Goal: Information Seeking & Learning: Learn about a topic

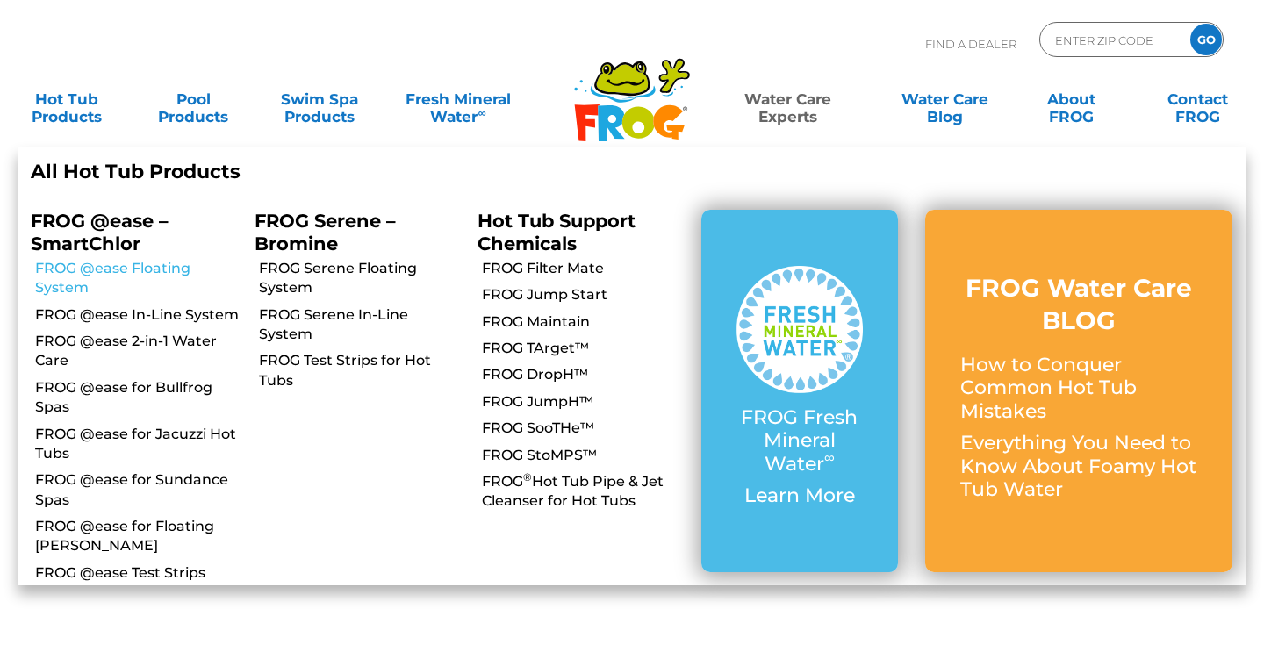
click at [52, 269] on link "FROG @ease Floating System" at bounding box center [138, 279] width 206 height 40
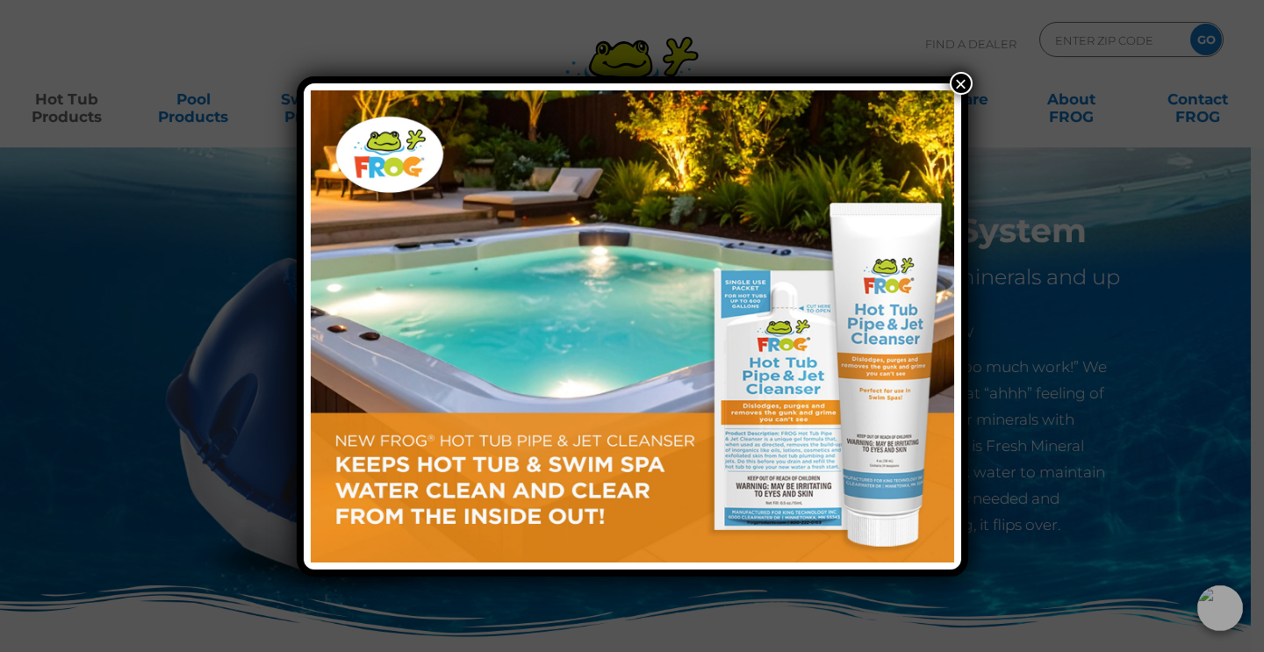
click at [957, 84] on button "×" at bounding box center [961, 83] width 23 height 23
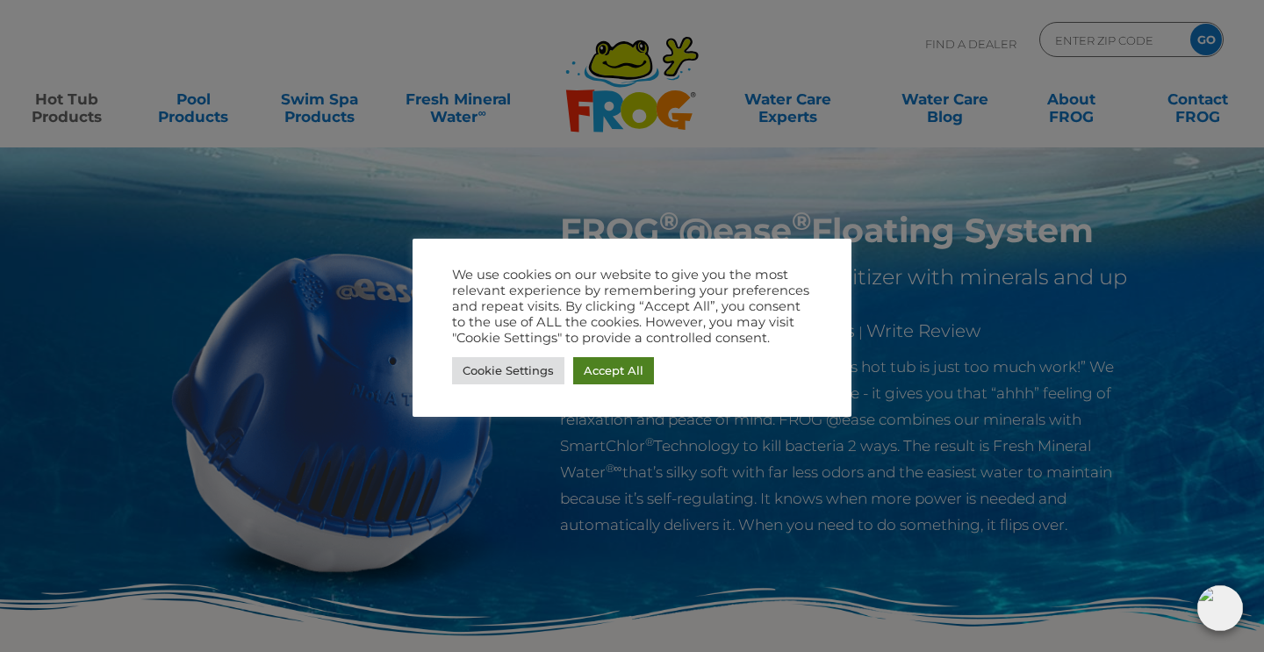
click at [621, 367] on link "Accept All" at bounding box center [613, 370] width 81 height 27
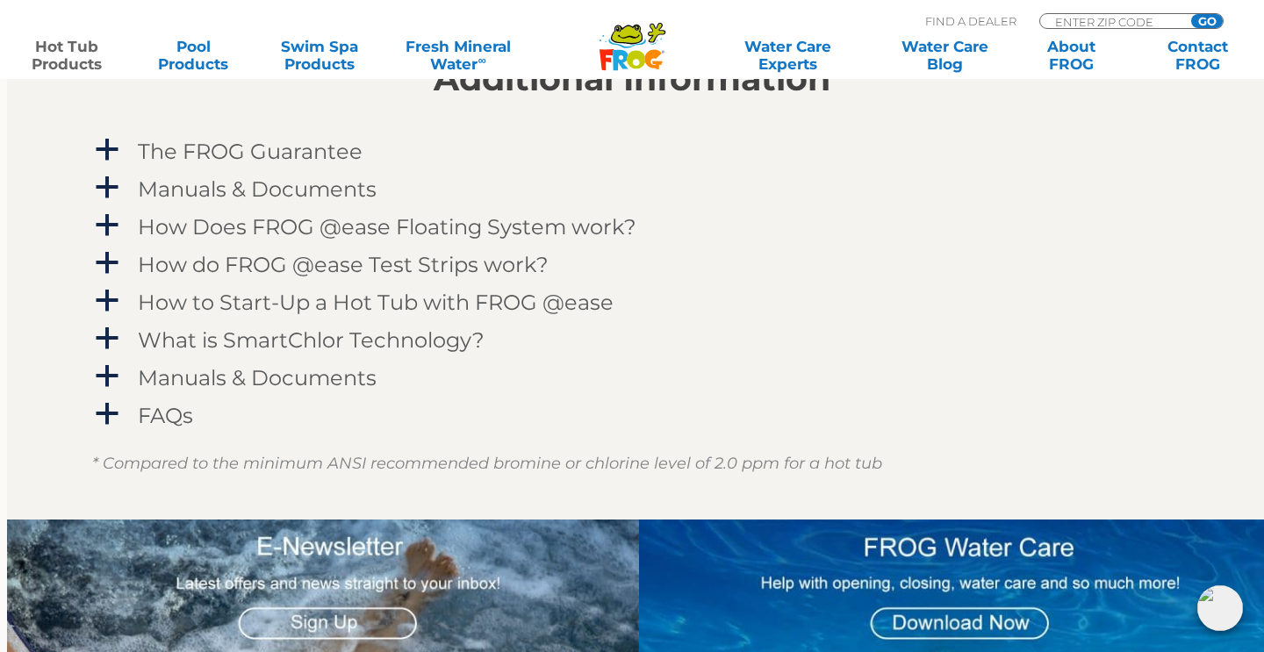
scroll to position [1790, 0]
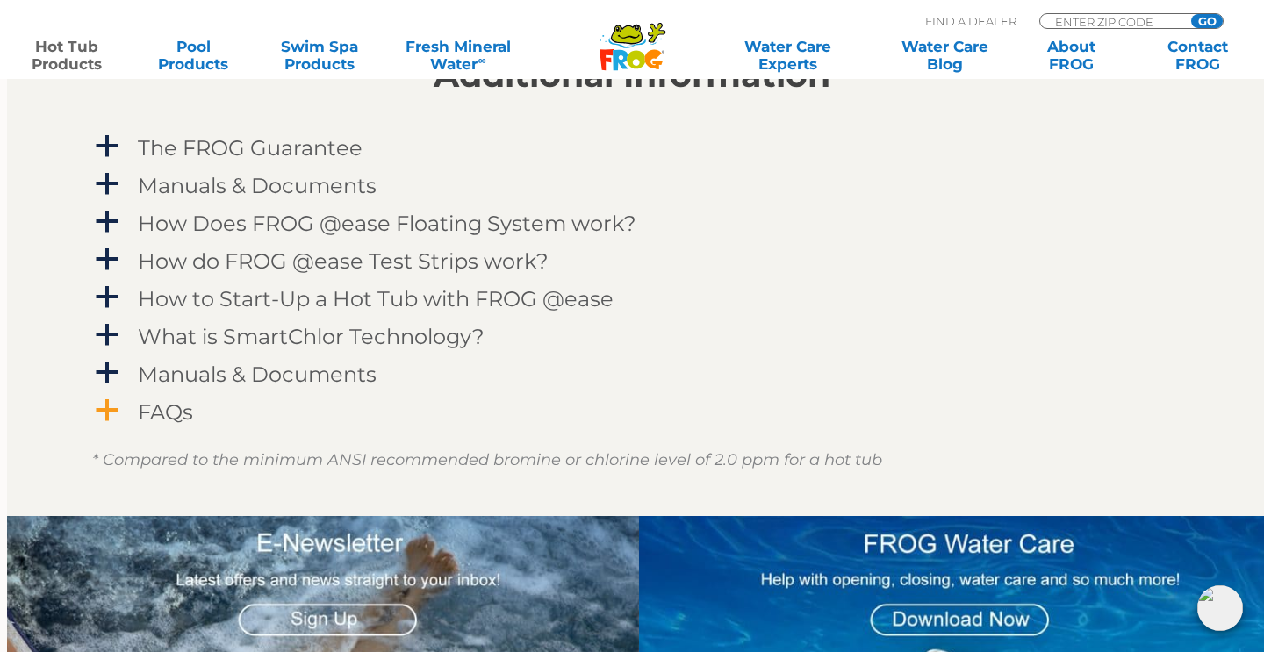
click at [155, 415] on h4 "FAQs" at bounding box center [165, 412] width 55 height 24
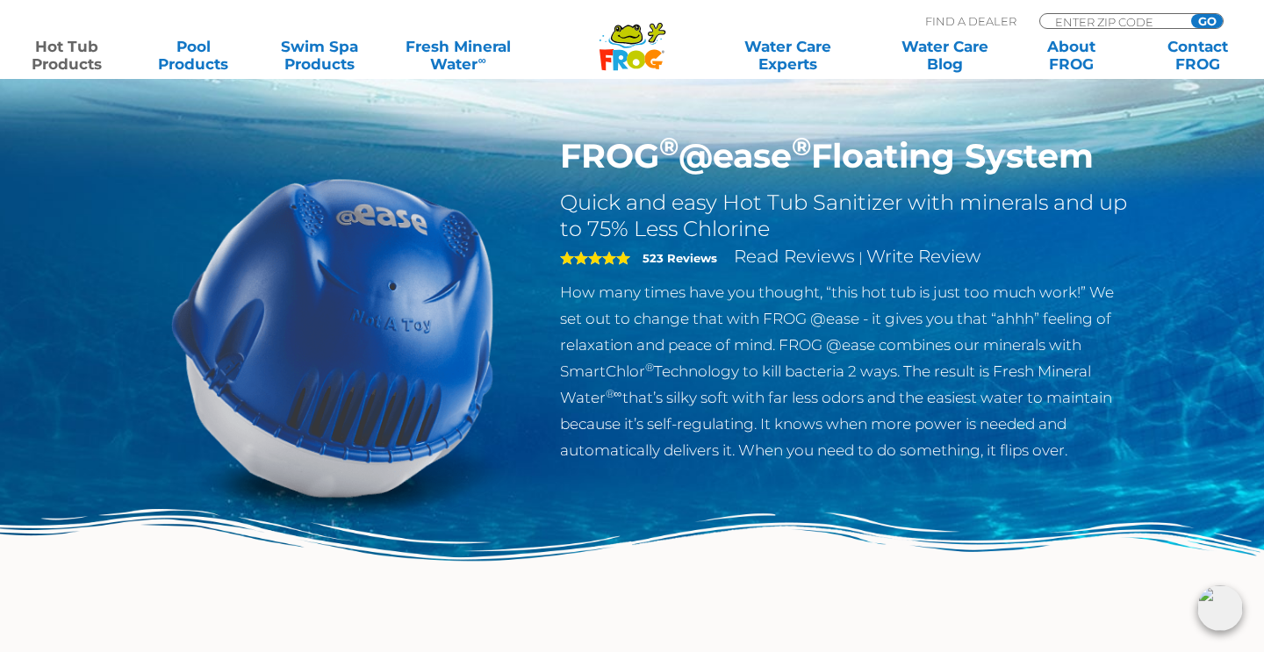
scroll to position [0, 0]
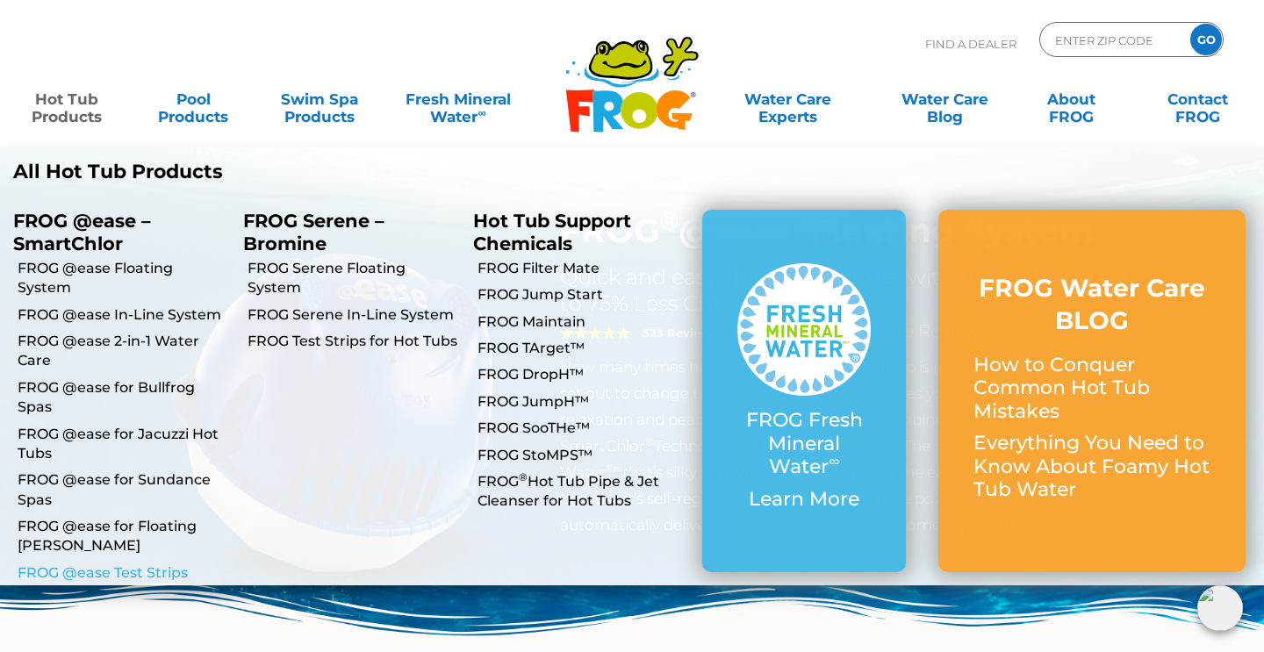
click at [66, 564] on link "FROG @ease Test Strips" at bounding box center [124, 573] width 212 height 19
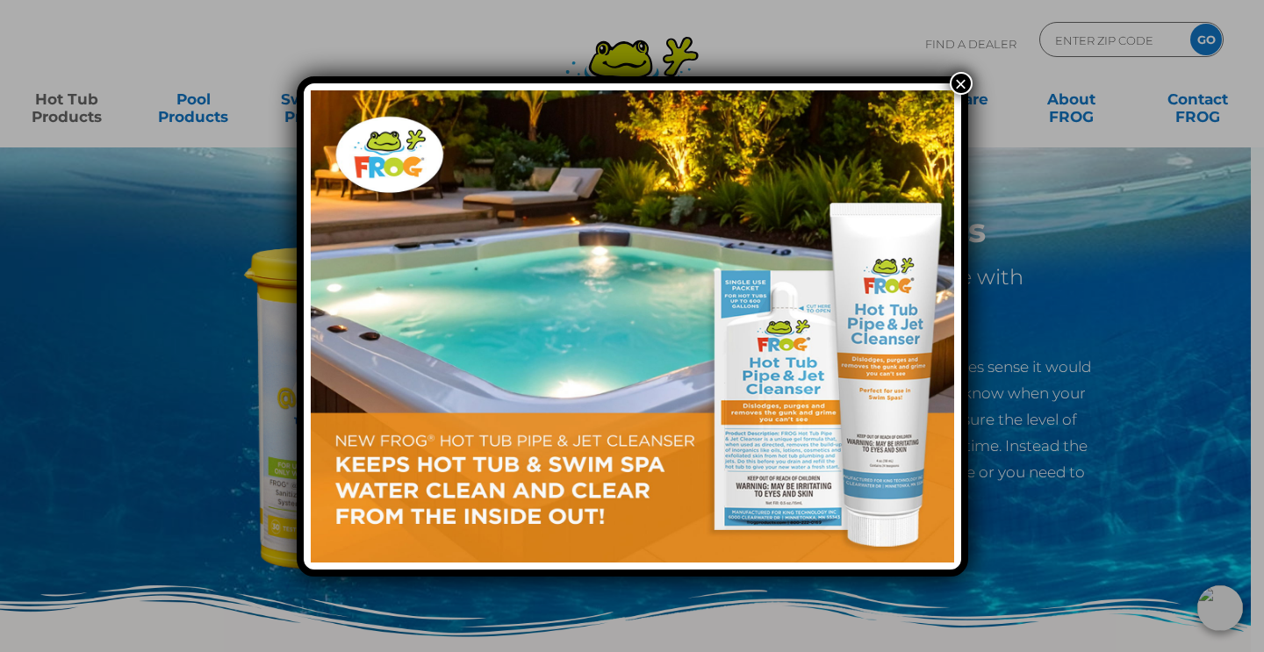
click at [961, 79] on button "×" at bounding box center [961, 83] width 23 height 23
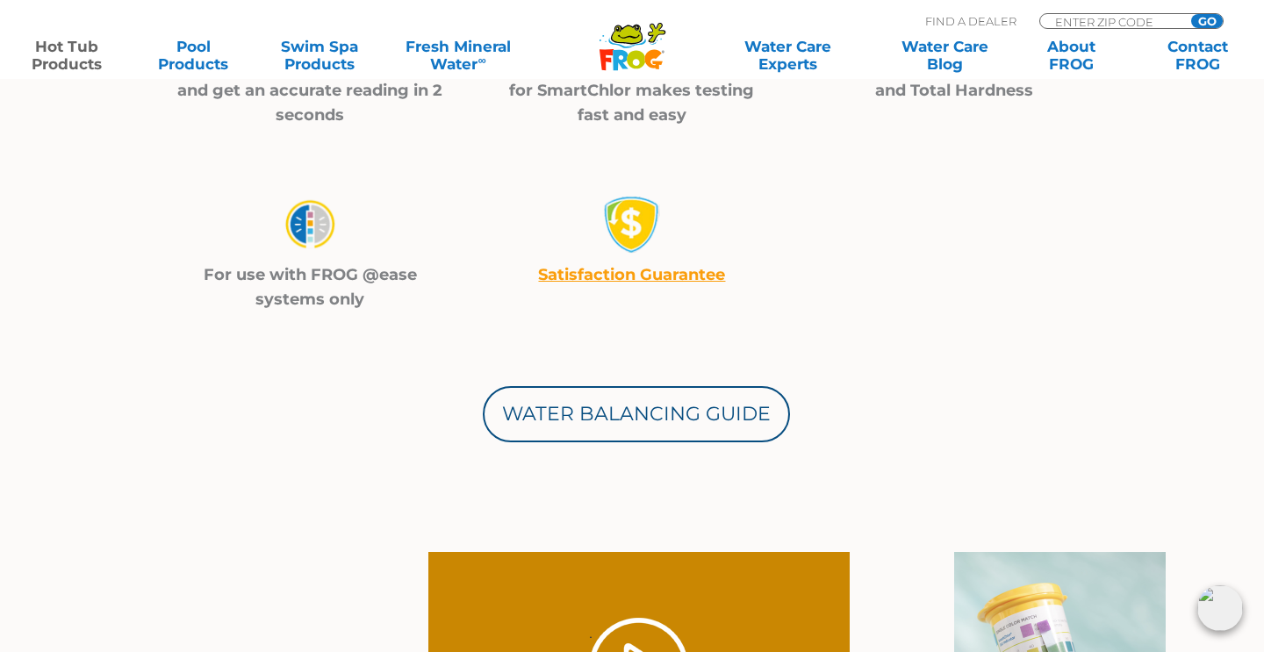
scroll to position [742, 0]
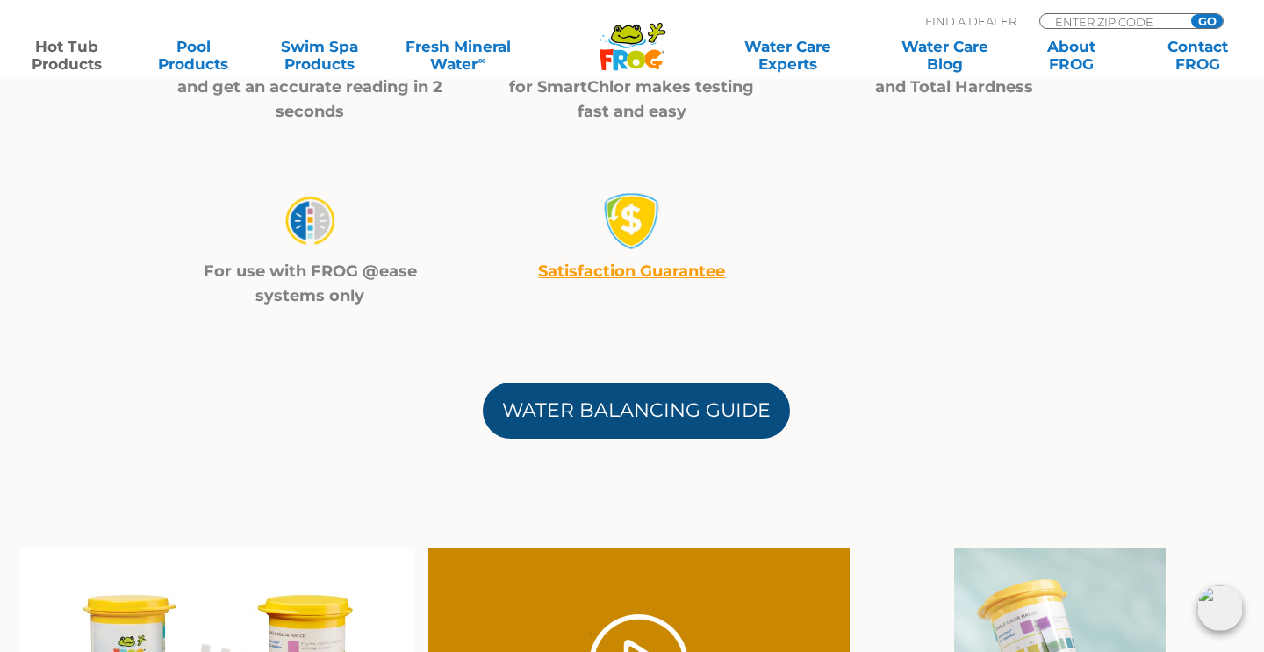
click at [607, 412] on link "Water Balancing Guide" at bounding box center [636, 411] width 307 height 56
